Goal: Task Accomplishment & Management: Use online tool/utility

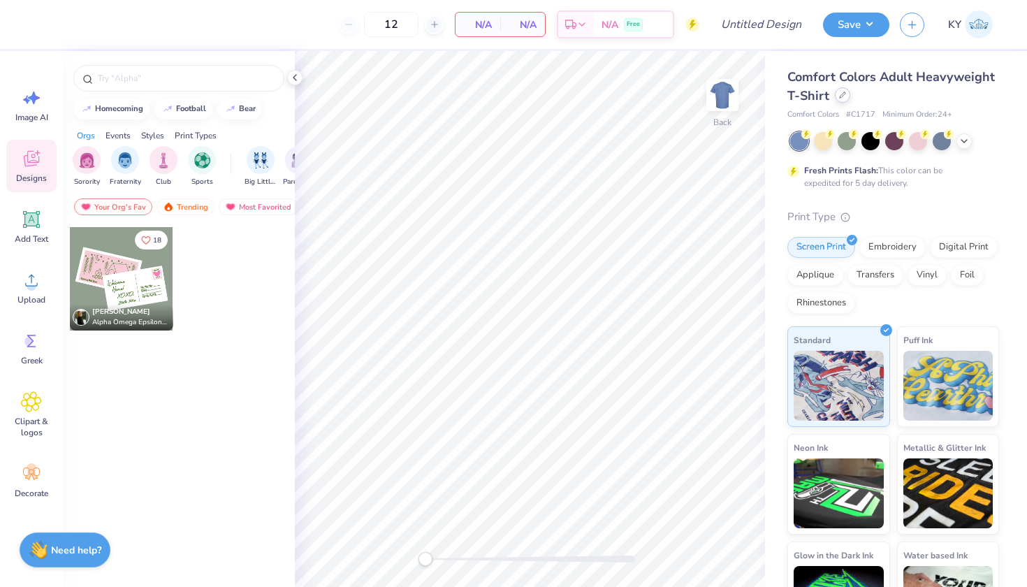
click at [846, 96] on icon at bounding box center [842, 95] width 7 height 7
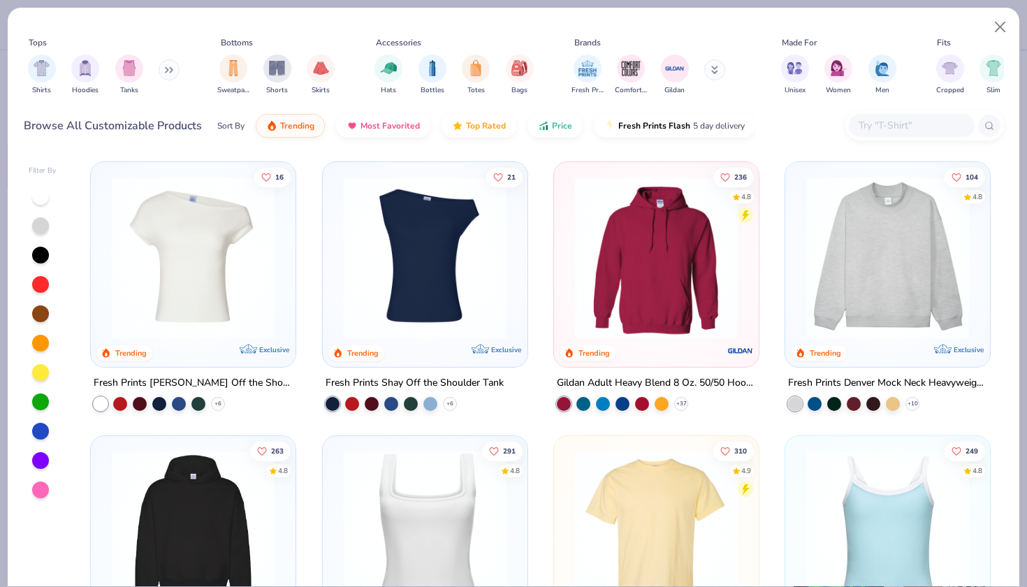
click at [903, 122] on input "text" at bounding box center [911, 125] width 108 height 16
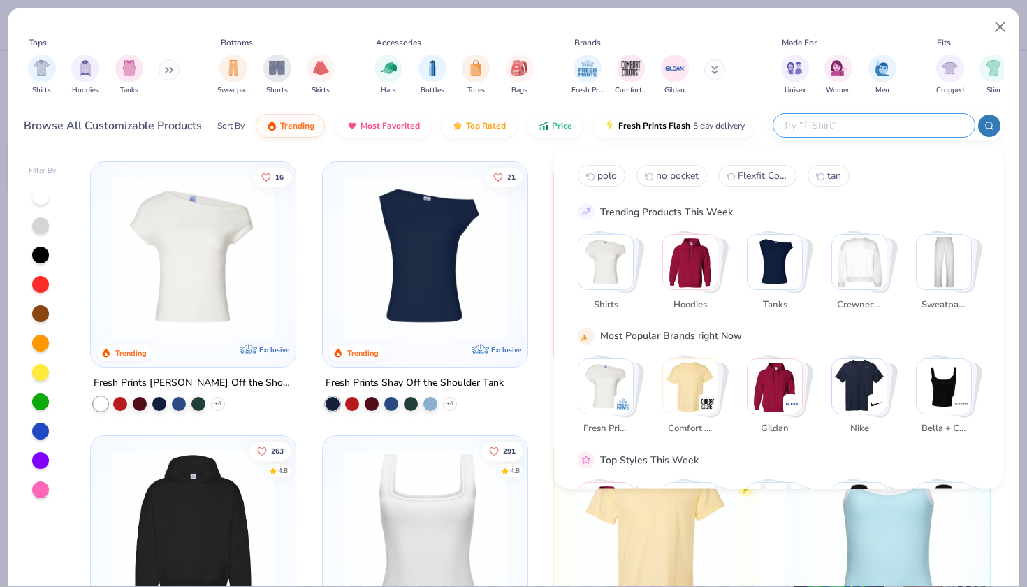
paste input "Gildan Unisex Heavy Blend™ Crewneck Sweatshirt - 18000"
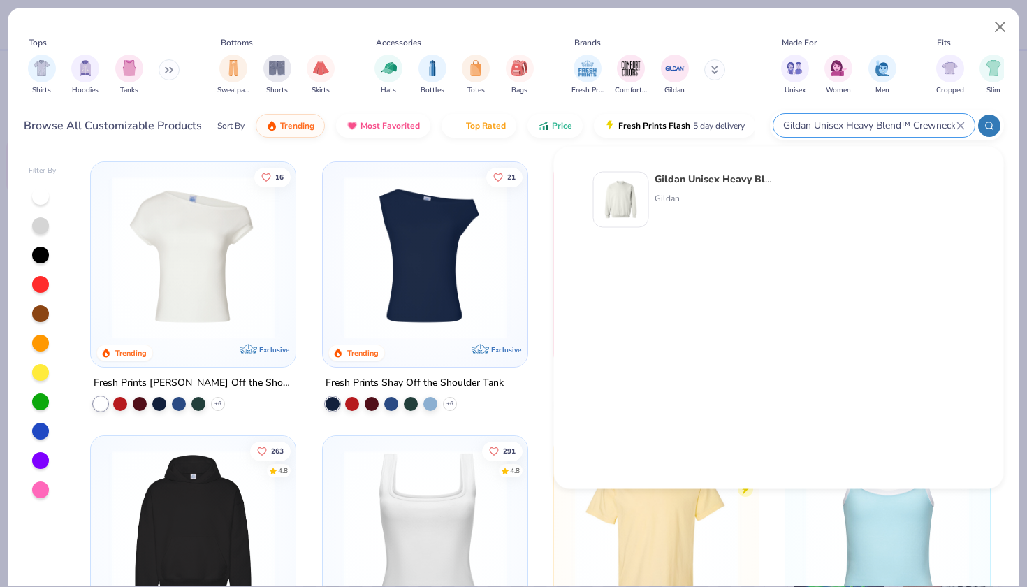
type input "Gildan Unisex Heavy Blend™ Crewneck Sweatshirt - 18000"
click at [623, 201] on img at bounding box center [621, 199] width 43 height 43
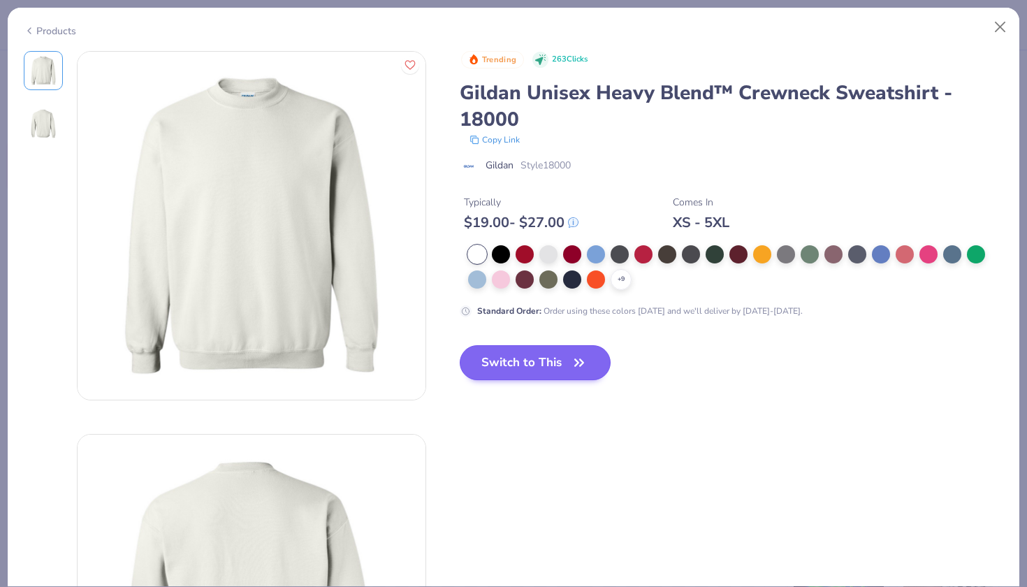
click at [572, 365] on icon "button" at bounding box center [580, 363] width 20 height 20
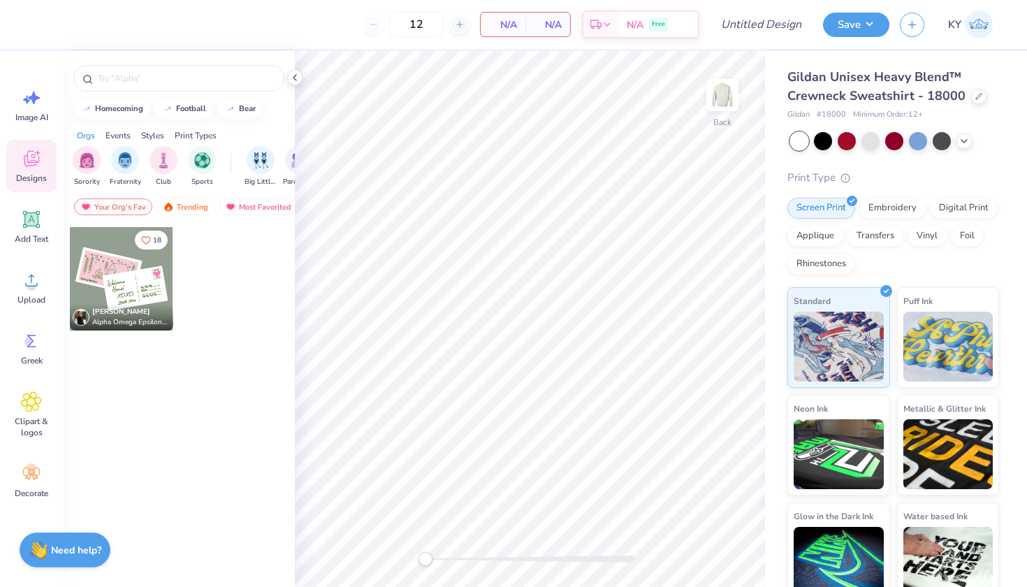
click at [973, 141] on div at bounding box center [894, 141] width 209 height 18
click at [517, 22] on span "N/A" at bounding box center [503, 24] width 28 height 15
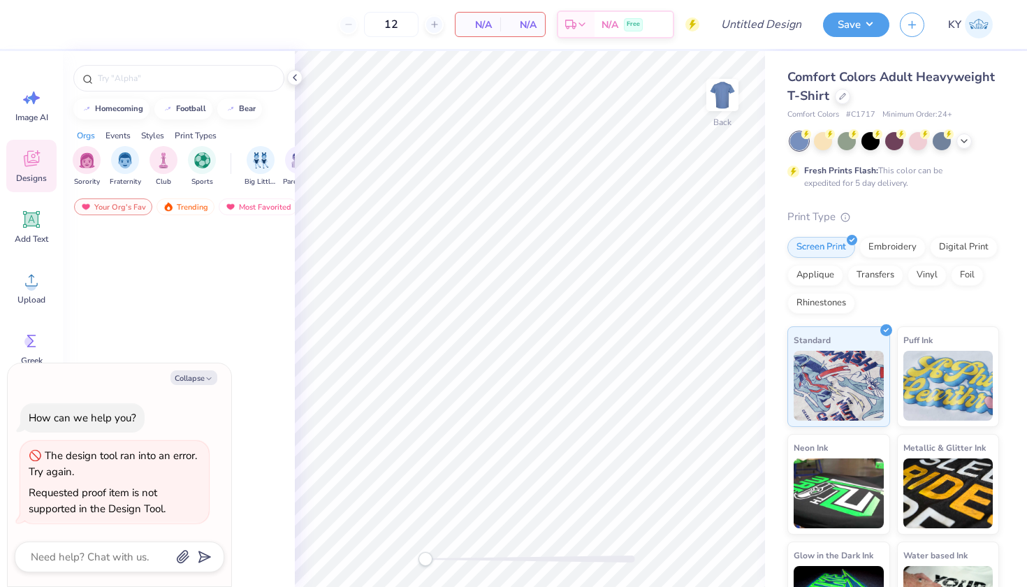
type textarea "x"
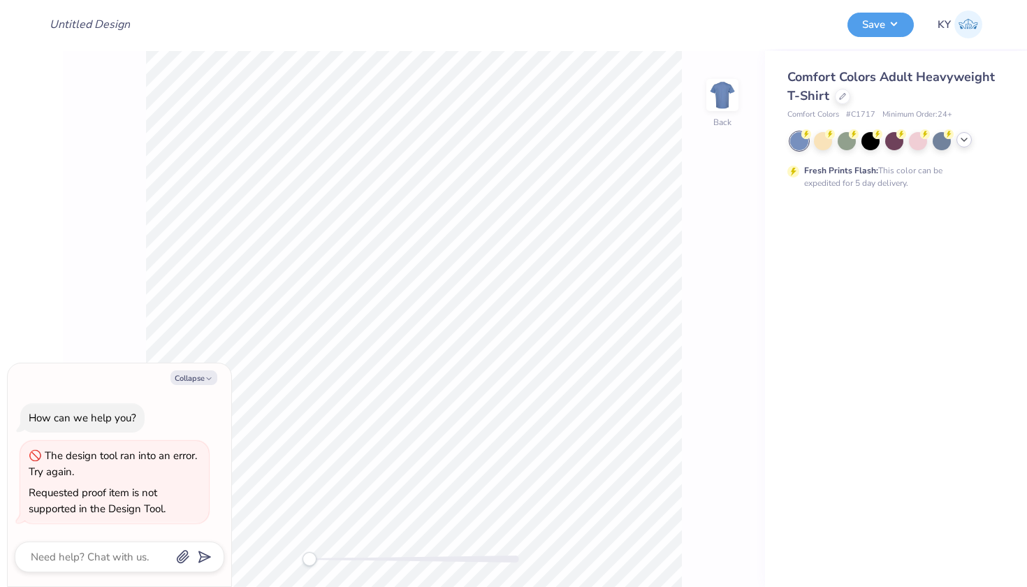
click at [965, 140] on polyline at bounding box center [965, 139] width 6 height 3
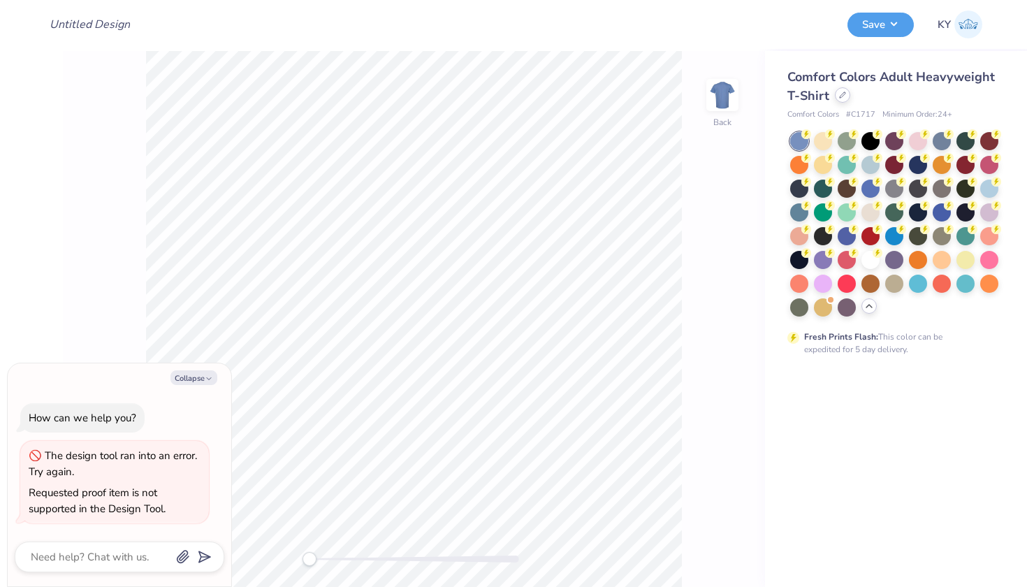
click at [841, 93] on icon at bounding box center [842, 95] width 7 height 7
type textarea "x"
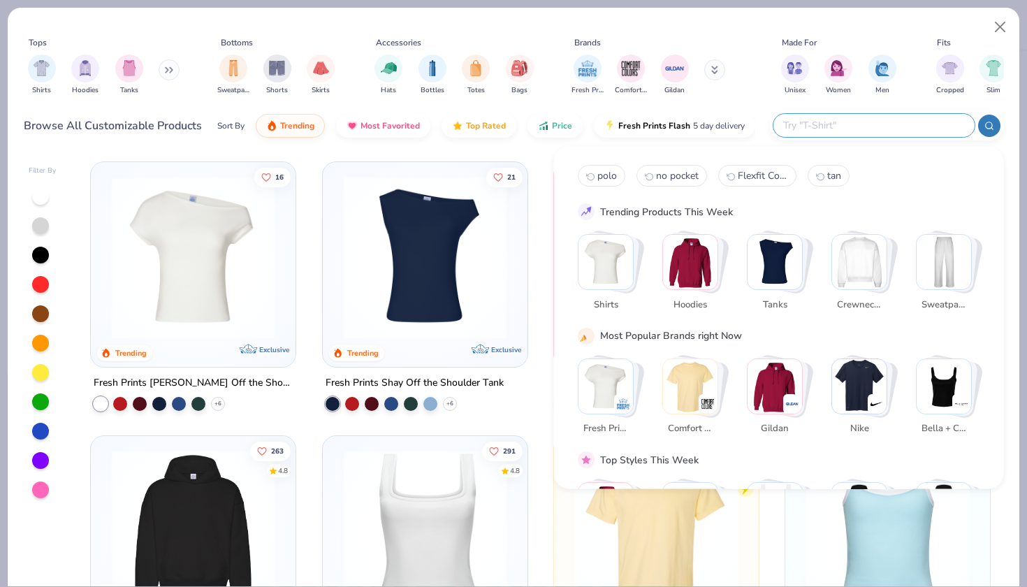
click at [894, 125] on input "text" at bounding box center [873, 125] width 183 height 16
paste input "Gildan Unisex Heavy Blend™ Crewneck Sweatshirt - 18000"
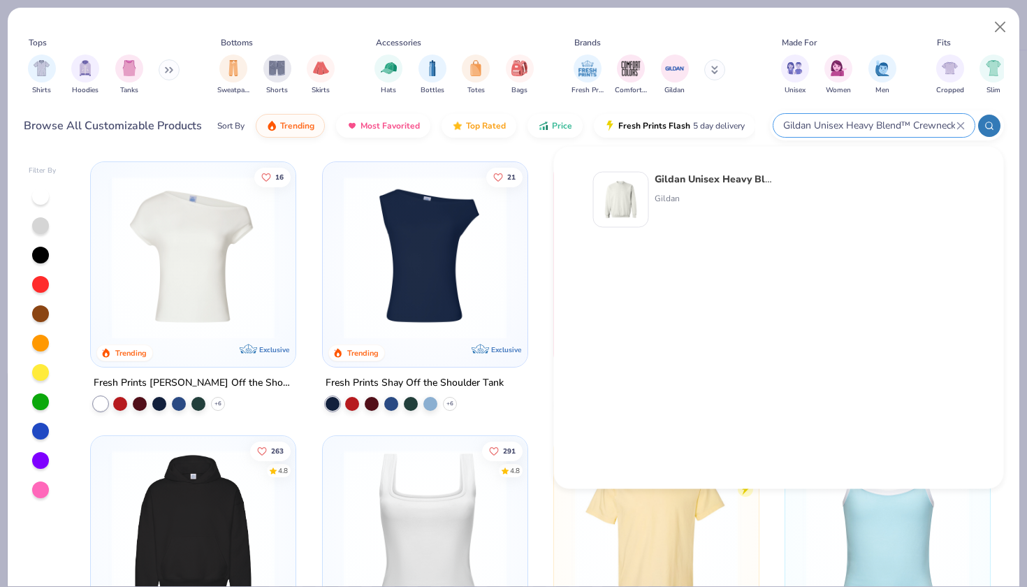
type input "Gildan Unisex Heavy Blend™ Crewneck Sweatshirt - 18000"
click at [676, 176] on strong "Gildan Unisex Heavy Blend™ Crewneck Sweatshirt - 18000" at bounding box center [795, 179] width 280 height 13
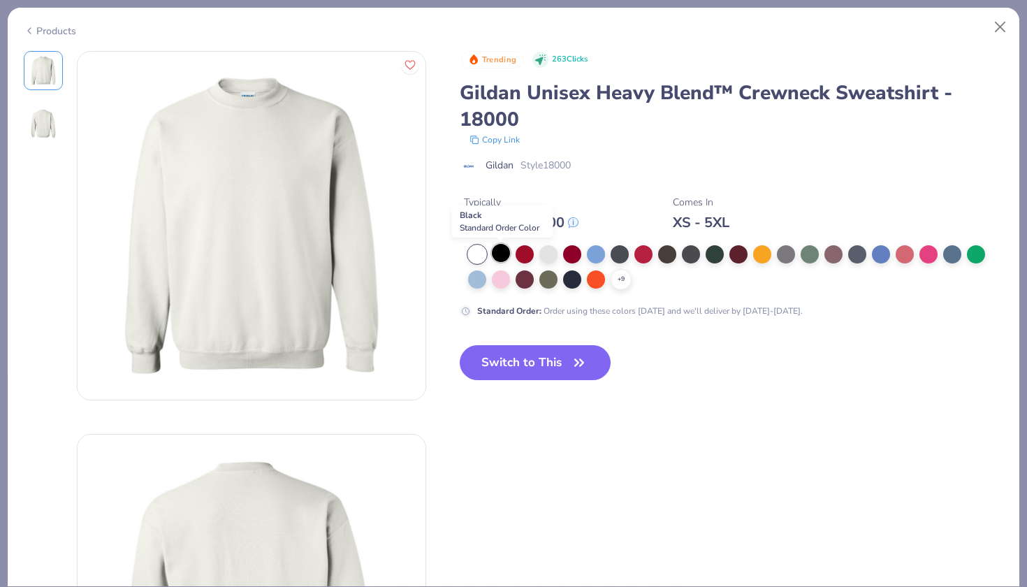
click at [502, 259] on div at bounding box center [501, 253] width 18 height 18
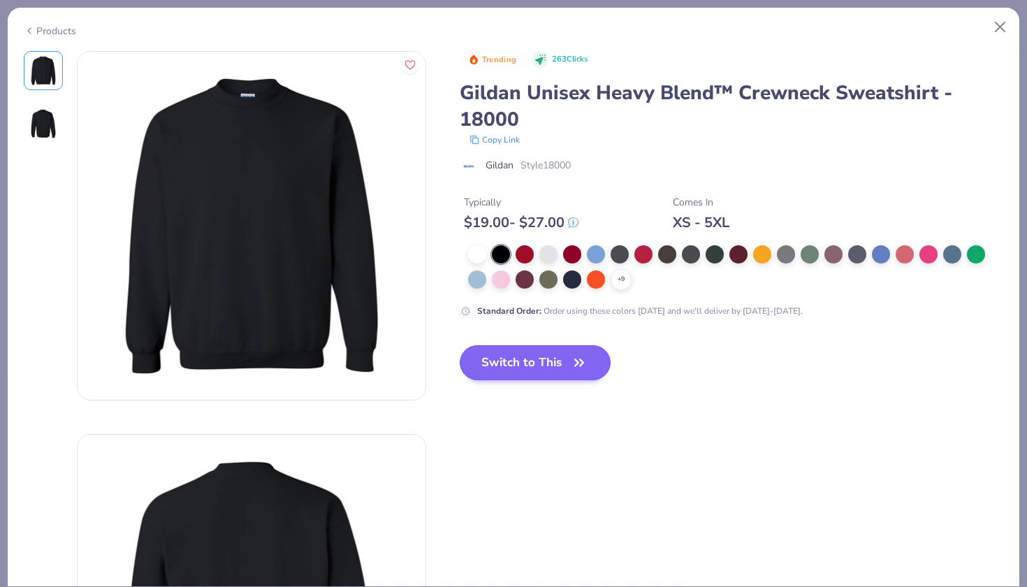
click at [501, 356] on button "Switch to This" at bounding box center [536, 362] width 152 height 35
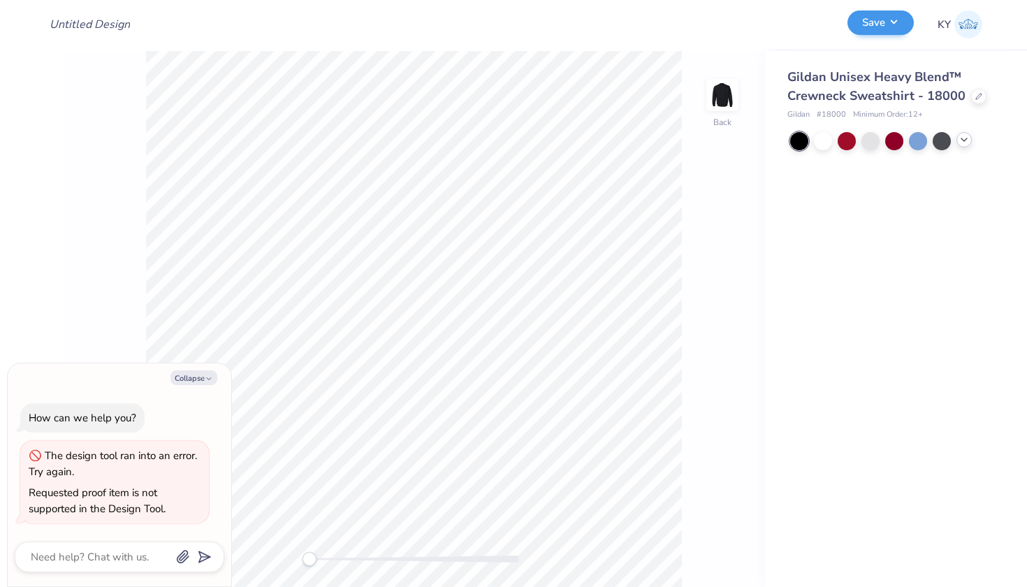
click at [876, 27] on button "Save" at bounding box center [881, 22] width 66 height 24
type textarea "x"
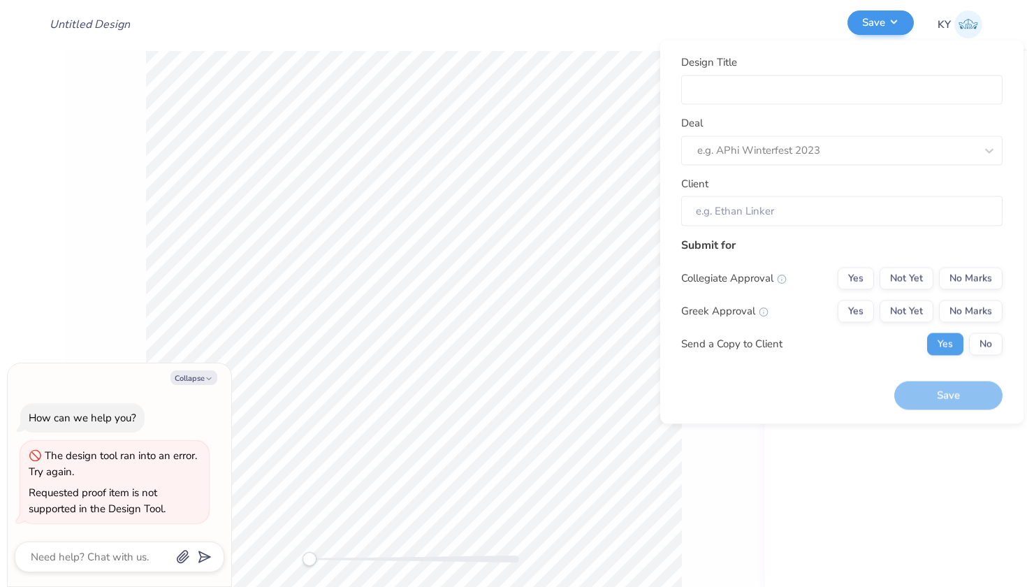
click at [876, 27] on button "Save" at bounding box center [881, 22] width 66 height 24
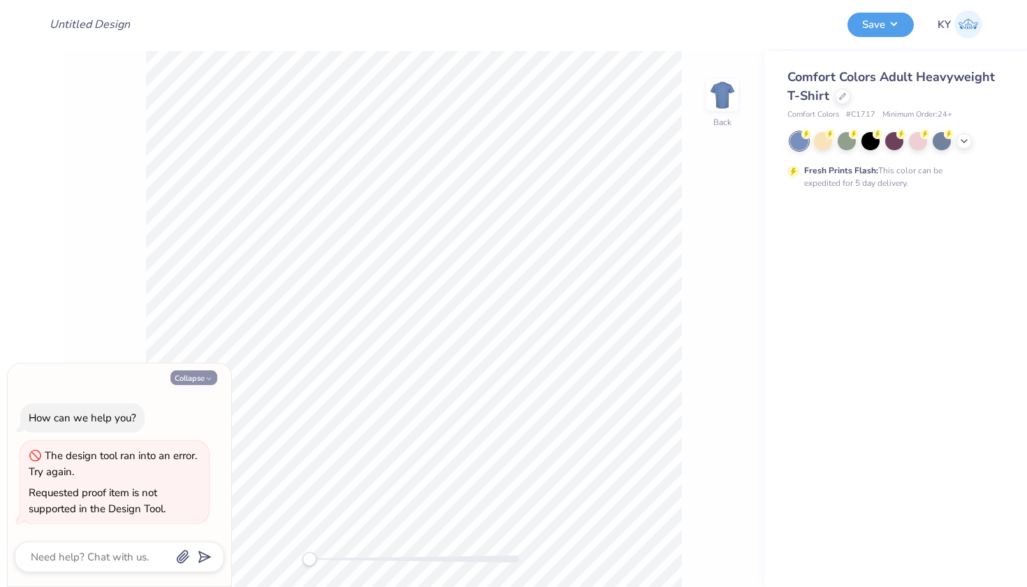
click at [209, 383] on icon "button" at bounding box center [209, 379] width 8 height 8
type textarea "x"
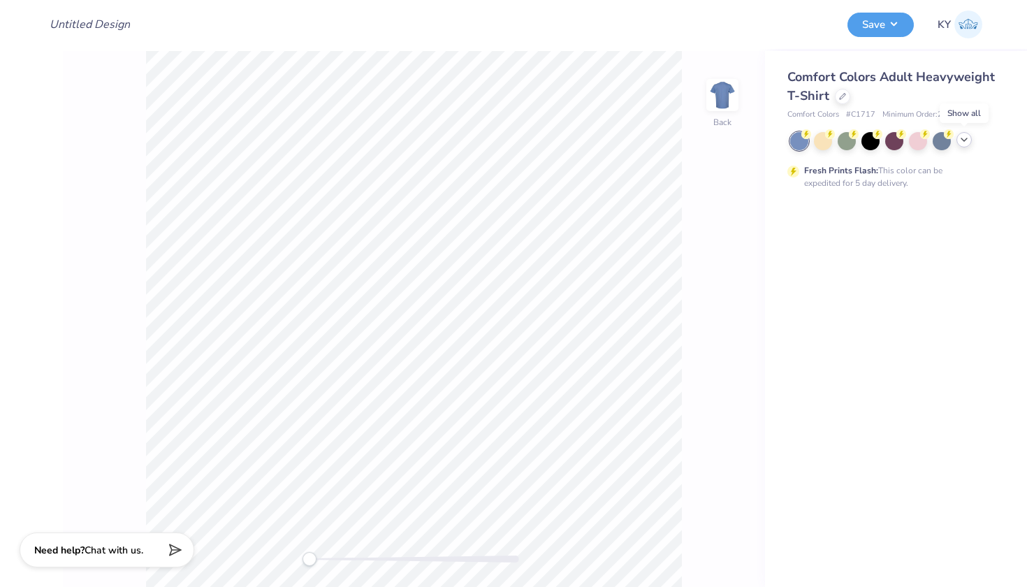
click at [964, 145] on div at bounding box center [964, 139] width 15 height 15
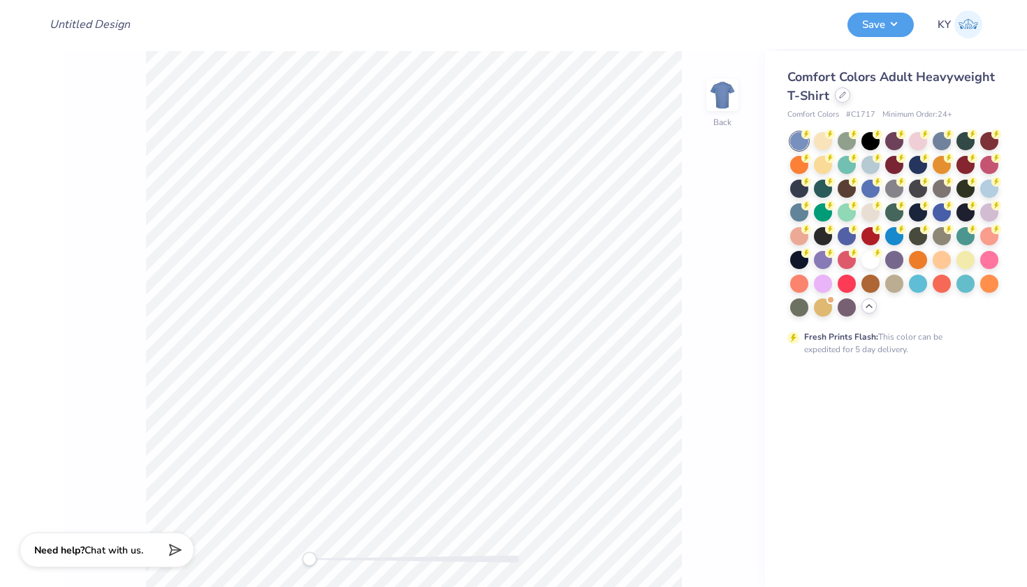
click at [841, 99] on div at bounding box center [842, 94] width 15 height 15
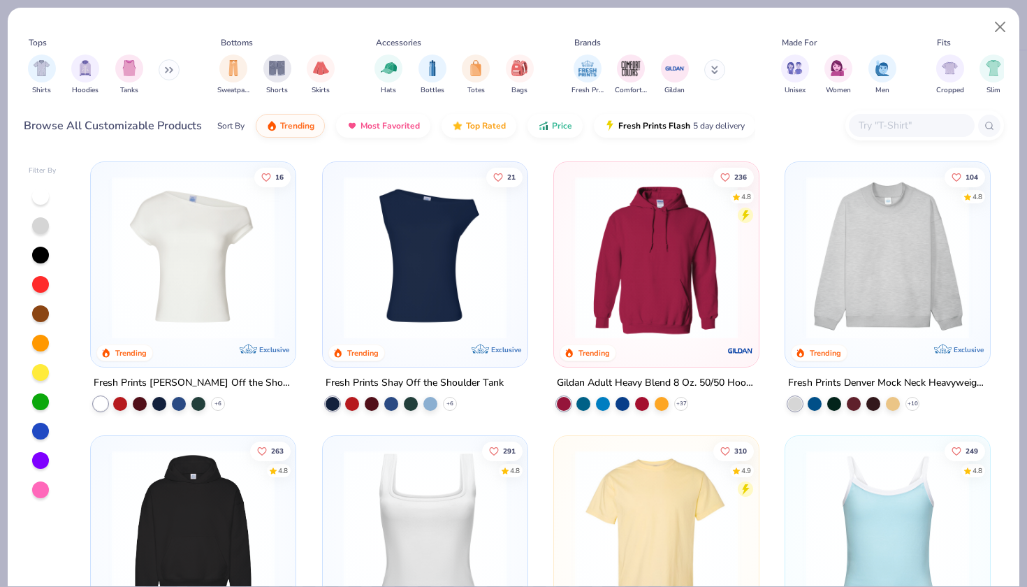
click at [876, 127] on input "text" at bounding box center [911, 125] width 108 height 16
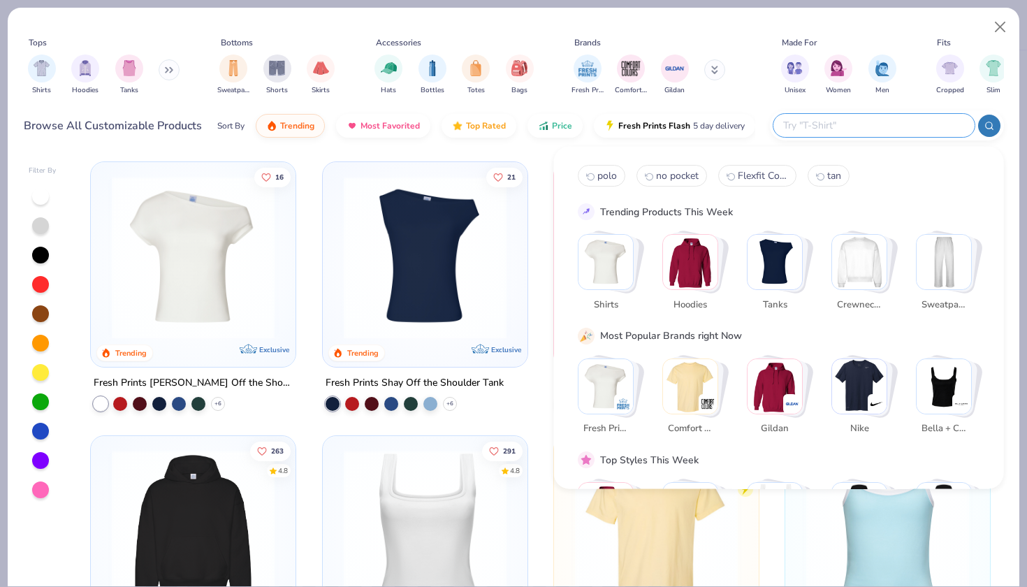
paste input "Gildan Unisex Heavy Blend™ Crewneck Sweatshirt - 18000"
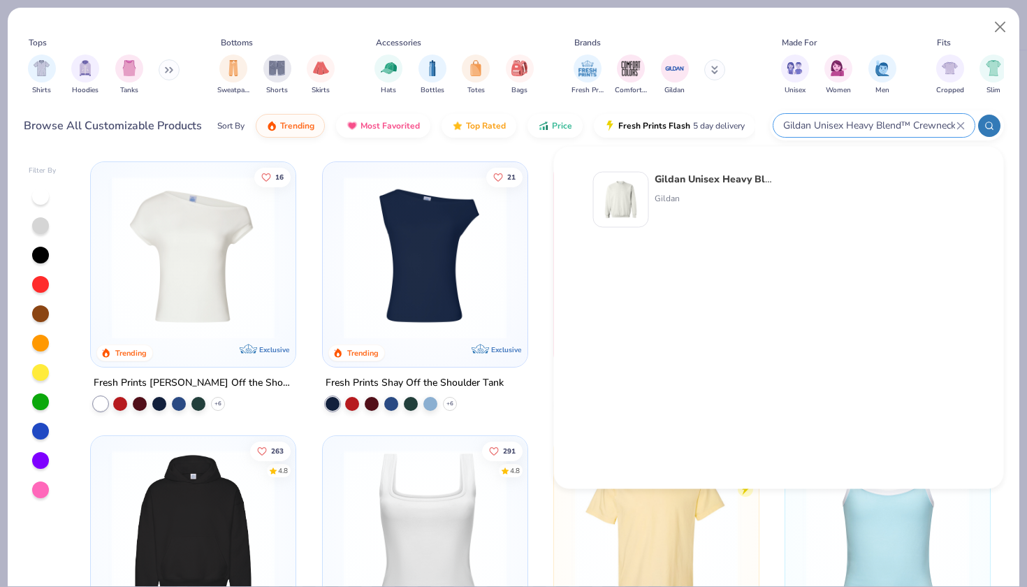
type input "Gildan Unisex Heavy Blend™ Crewneck Sweatshirt - 18000"
click at [621, 201] on img at bounding box center [621, 199] width 43 height 43
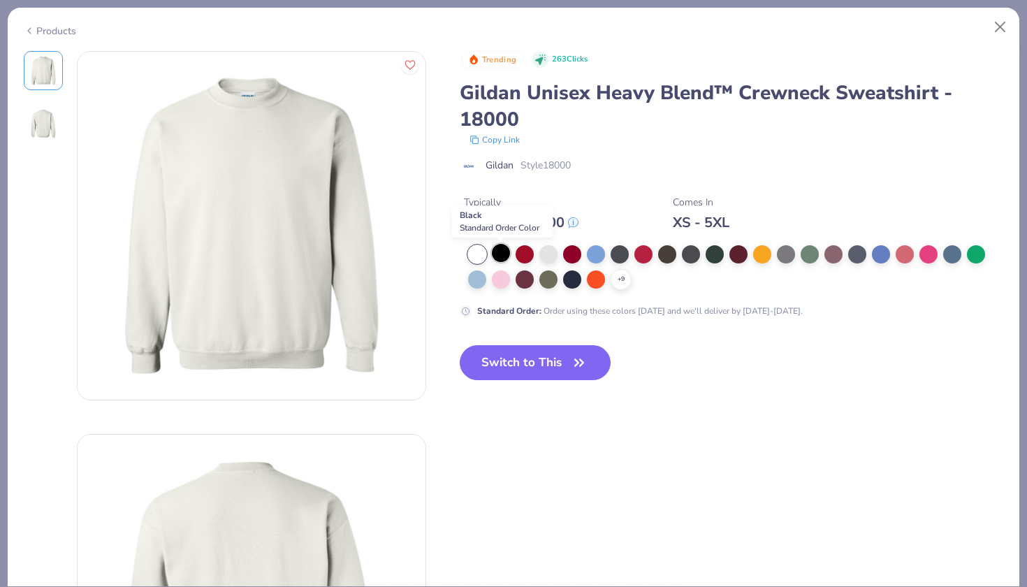
click at [505, 252] on div at bounding box center [501, 253] width 18 height 18
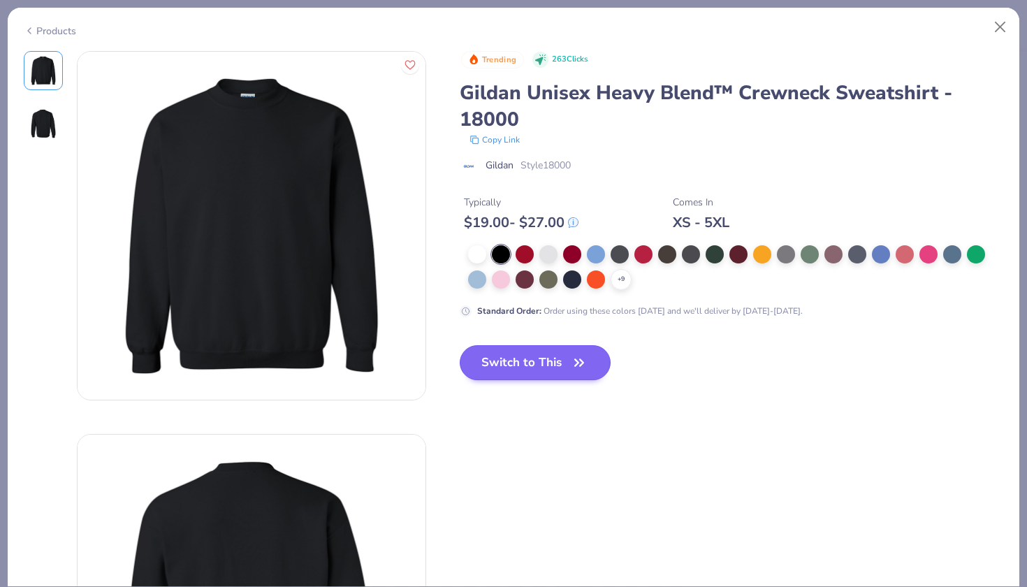
click at [490, 356] on button "Switch to This" at bounding box center [536, 362] width 152 height 35
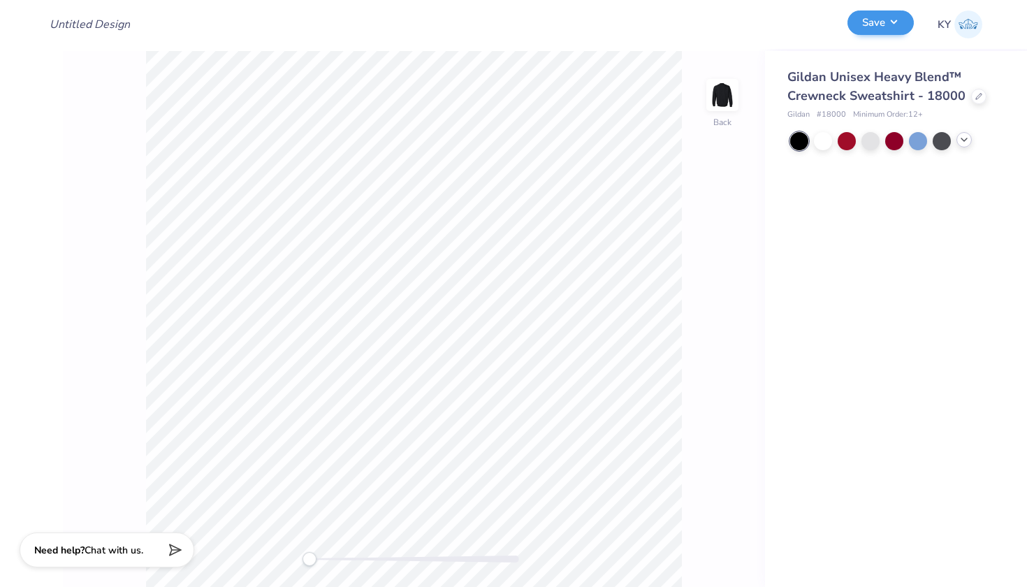
click at [871, 30] on button "Save" at bounding box center [881, 22] width 66 height 24
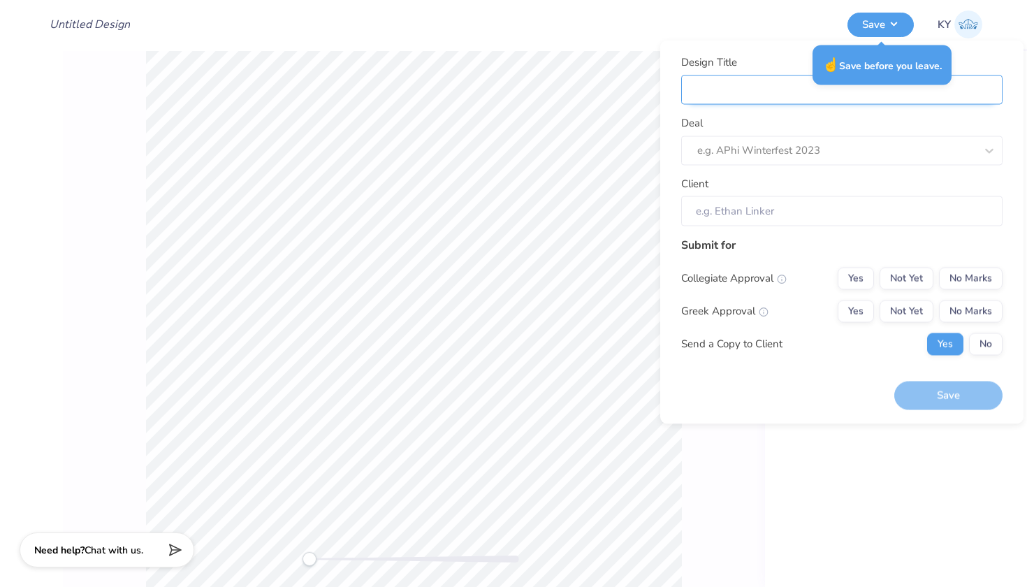
click at [722, 92] on input "Design Title" at bounding box center [841, 90] width 321 height 30
type input "C"
type input "CM"
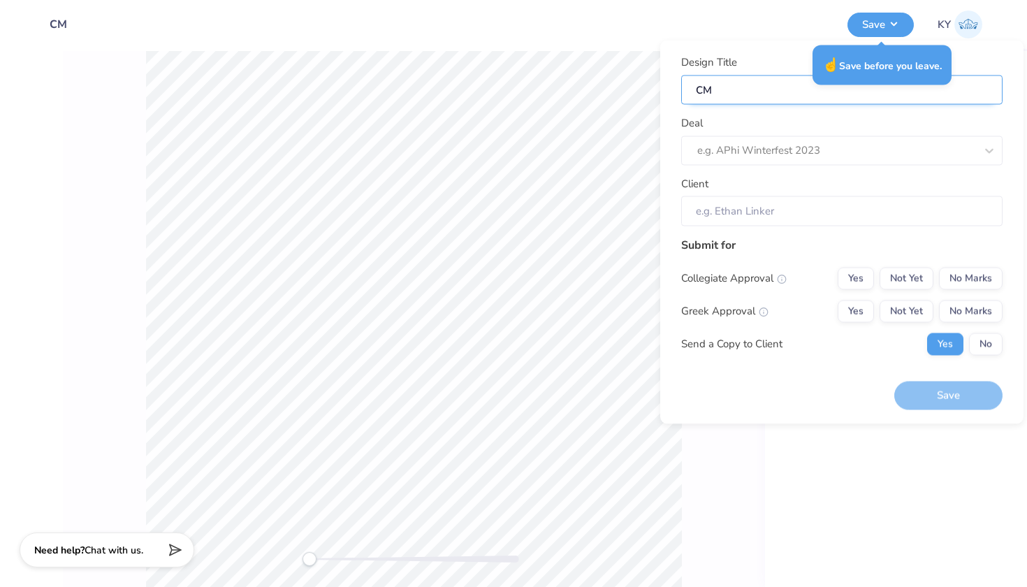
type input "CMF"
type input "CMFK"
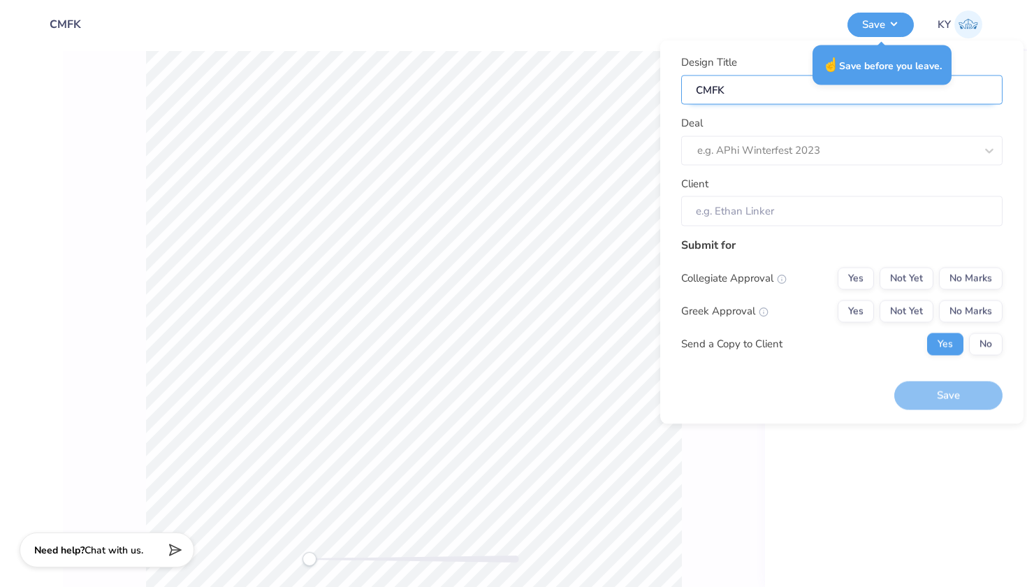
type input "CMFK"
type input "CMFK S"
type input "CMFK Sw"
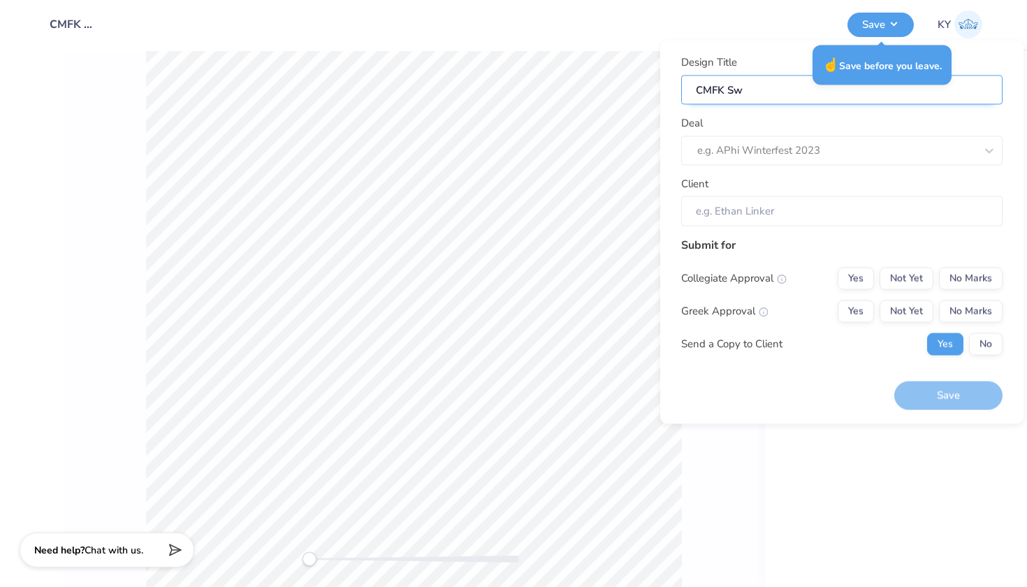
type input "CMFK Swe"
type input "CMFK Swea"
type input "CMFK Sweat"
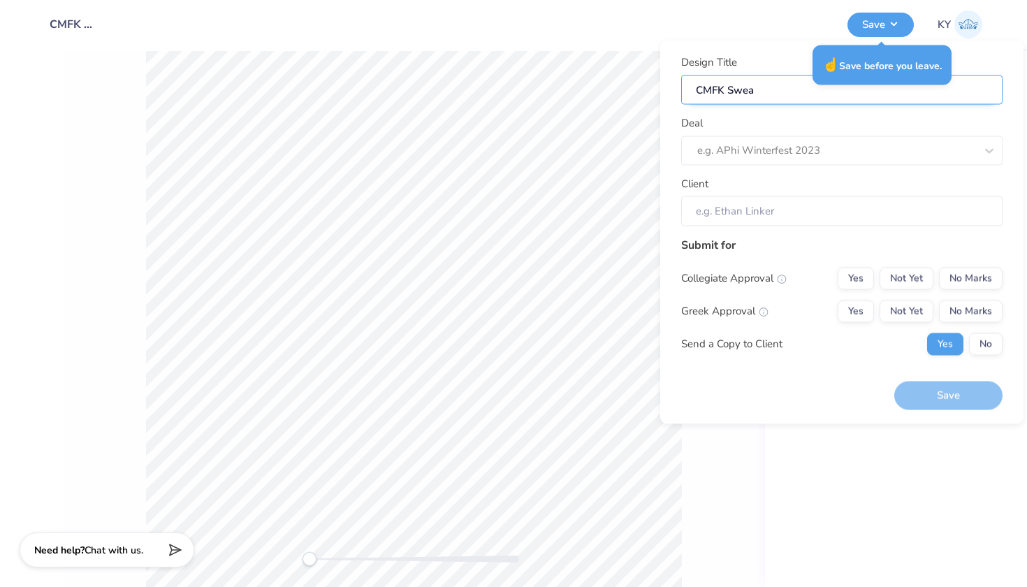
type input "CMFK Sweat"
type input "CMFK Sweats"
type input "CMFK Sweatsh"
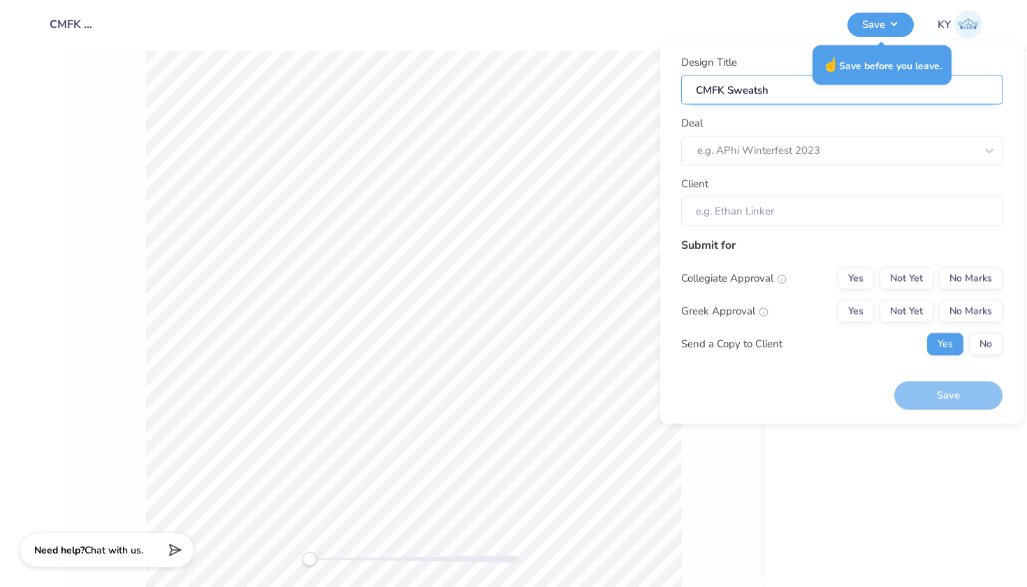
type input "CMFK Sweatshi"
type input "CMFK Sweatshir"
type input "CMFK Sweatshirt"
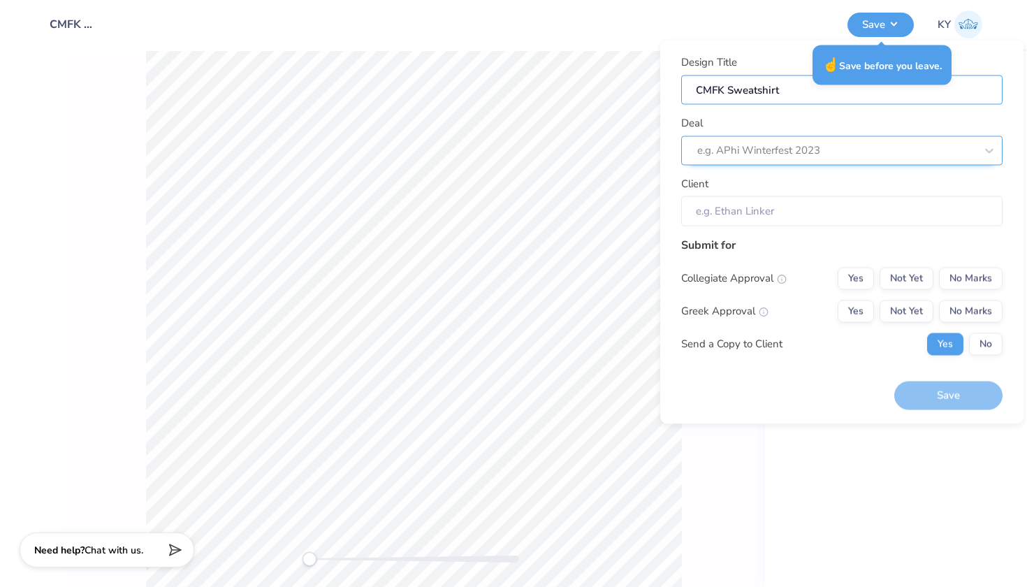
type input "CMFK Sweatshirt"
click at [704, 143] on div "e.g. APhi Winterfest 2023" at bounding box center [836, 151] width 278 height 16
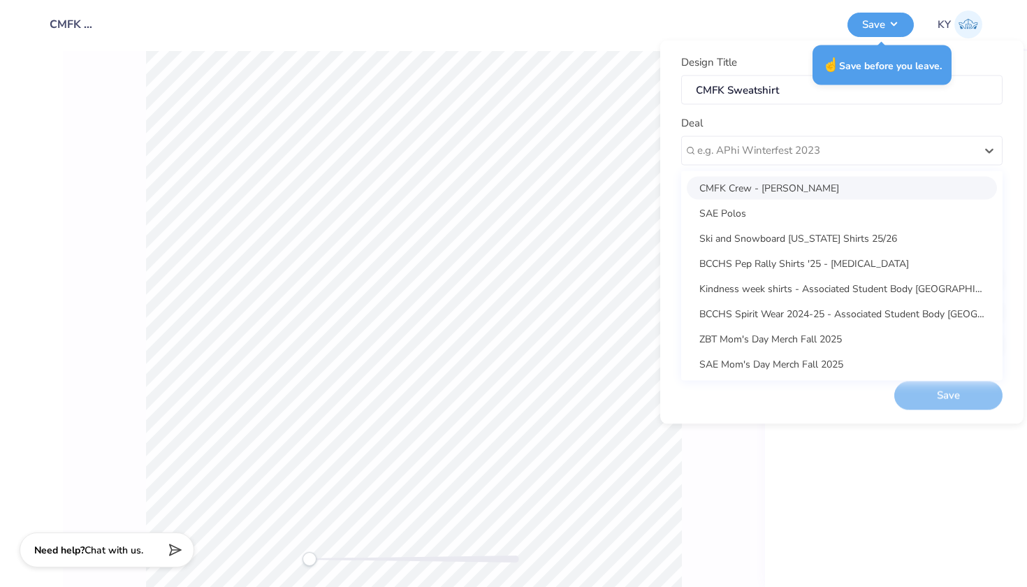
click at [757, 187] on div "CMFK Crew - Jason Simnick" at bounding box center [842, 187] width 310 height 23
type input "Jason Simnick"
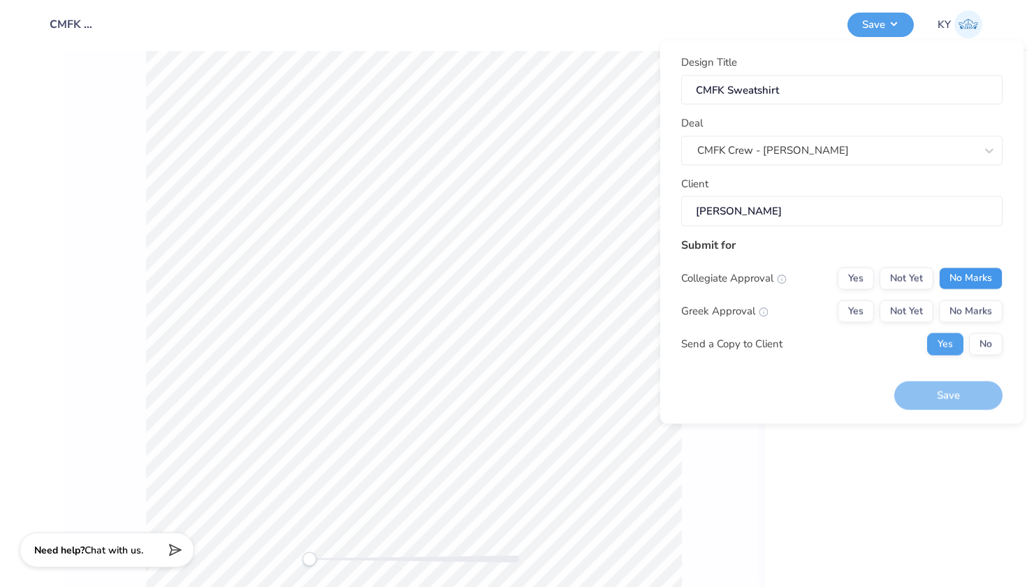
click at [990, 281] on button "No Marks" at bounding box center [971, 278] width 64 height 22
click at [981, 307] on button "No Marks" at bounding box center [971, 311] width 64 height 22
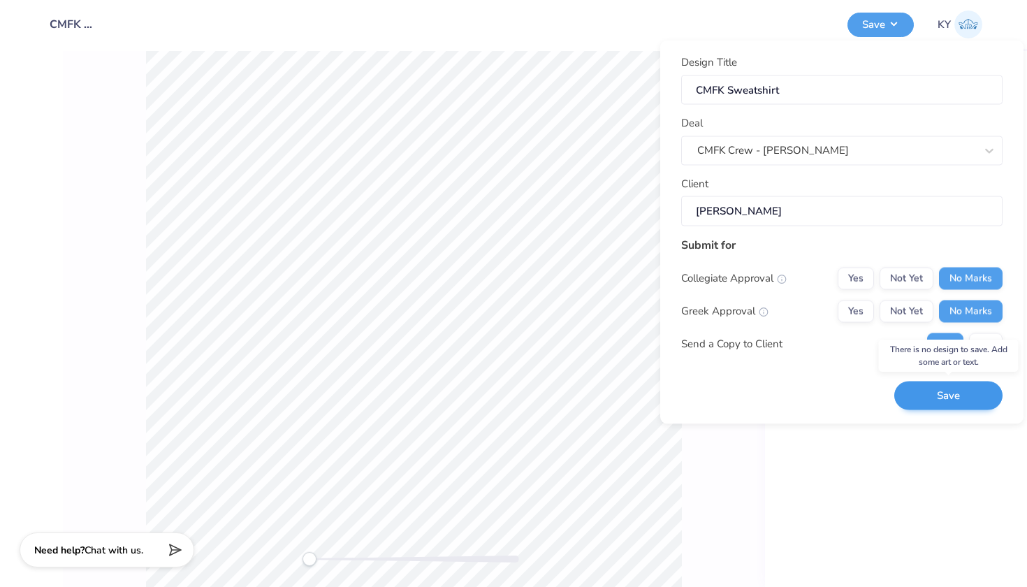
click at [952, 386] on button "Save" at bounding box center [948, 396] width 108 height 29
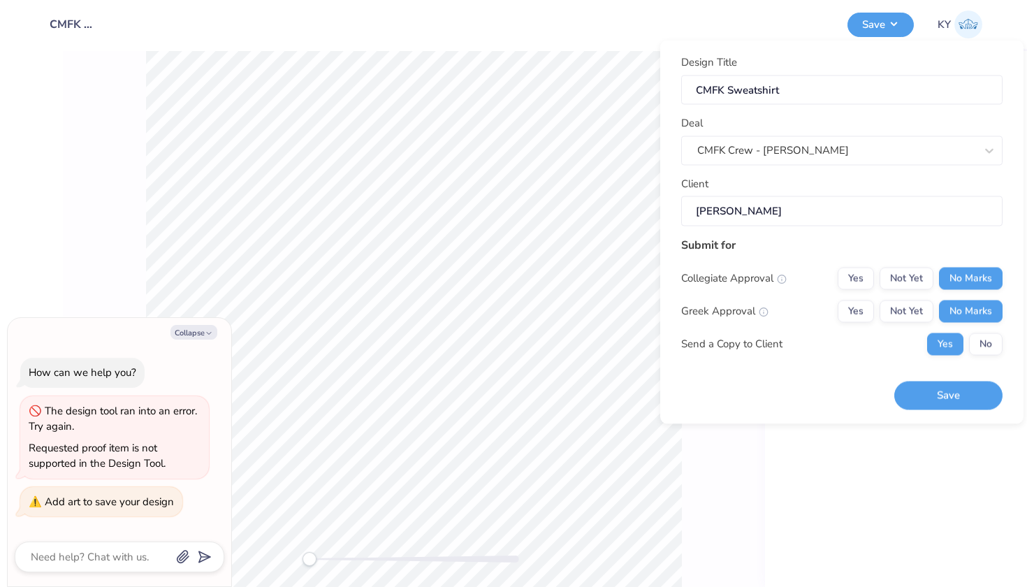
type textarea "x"
